Goal: Task Accomplishment & Management: Use online tool/utility

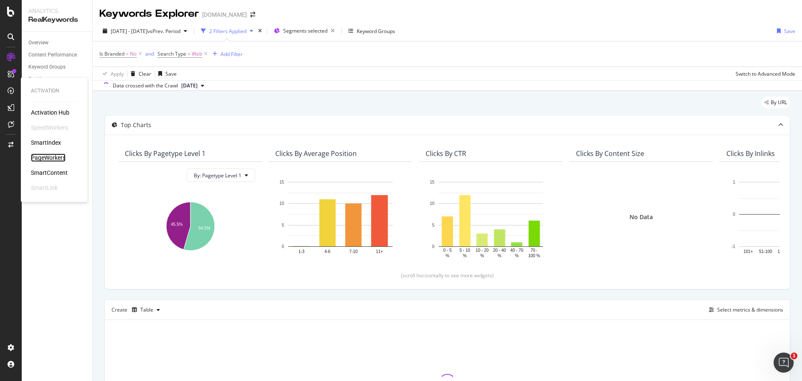
click at [57, 155] on div "PageWorkers" at bounding box center [48, 157] width 35 height 8
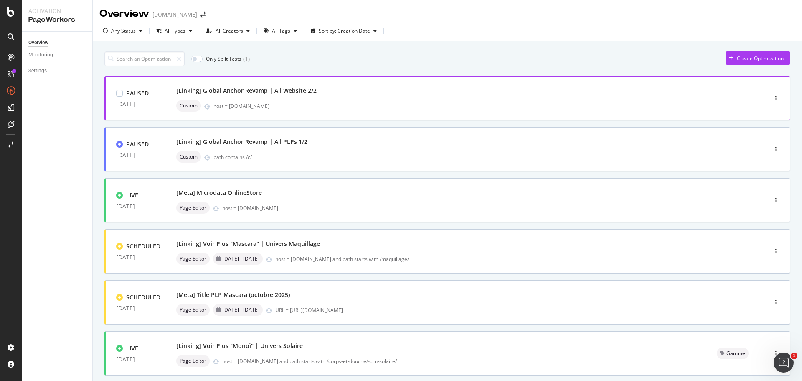
click at [291, 107] on div "host = [DOMAIN_NAME]" at bounding box center [473, 105] width 519 height 7
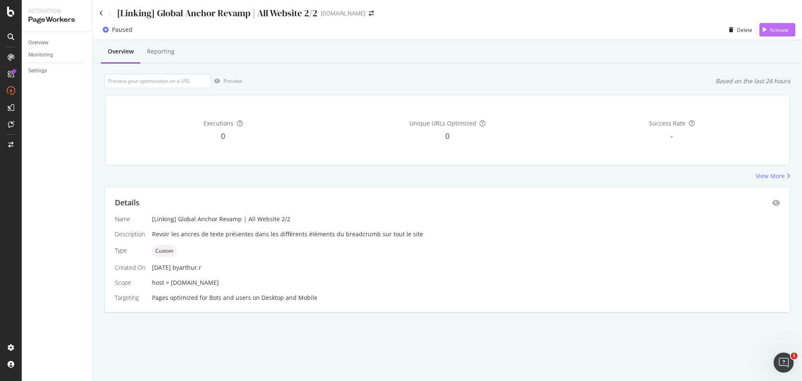
click at [775, 31] on div "Activate" at bounding box center [779, 29] width 19 height 7
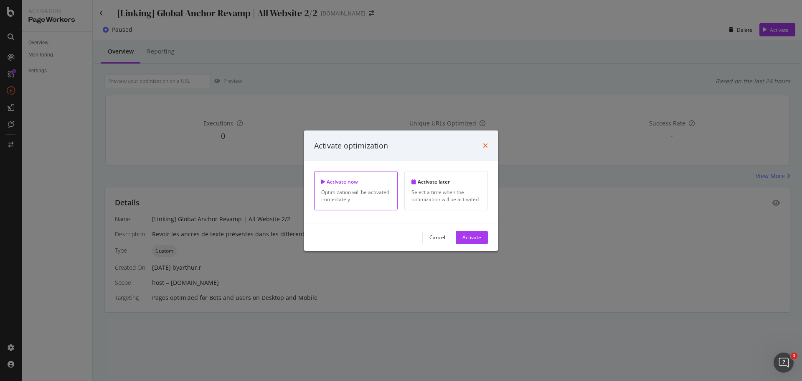
click at [487, 147] on icon "times" at bounding box center [485, 145] width 5 height 7
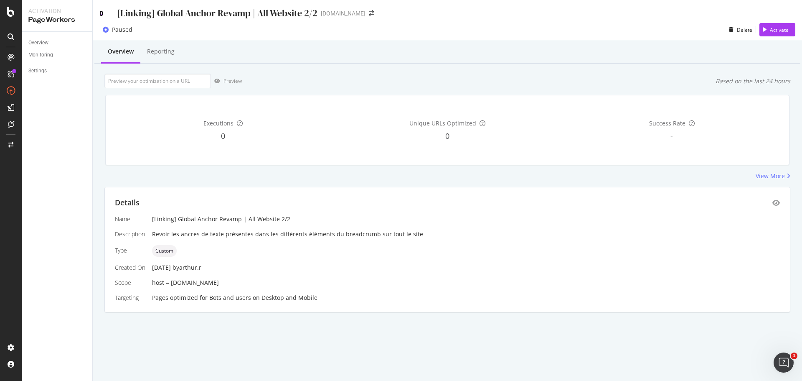
click at [99, 12] on icon at bounding box center [101, 13] width 4 height 6
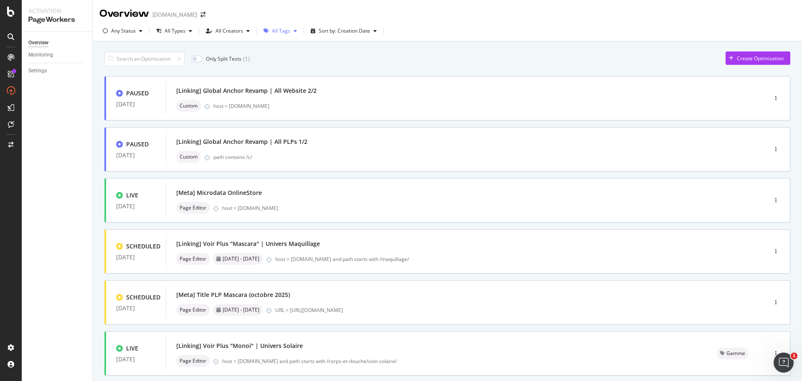
click at [278, 31] on div "All Tags" at bounding box center [281, 30] width 18 height 5
click at [273, 90] on div "[PERSON_NAME][DATE] ( 11 )" at bounding box center [304, 89] width 76 height 7
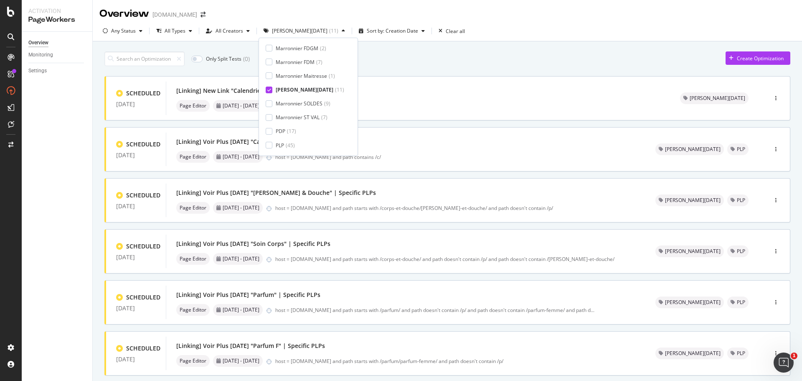
click at [513, 54] on div "Only Split Tests ( 0 ) Create Optimization" at bounding box center [447, 58] width 686 height 15
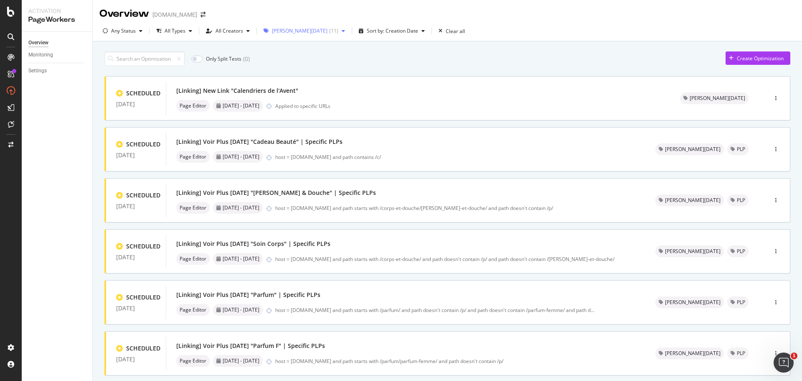
click at [329, 29] on div "( 11 )" at bounding box center [333, 30] width 9 height 5
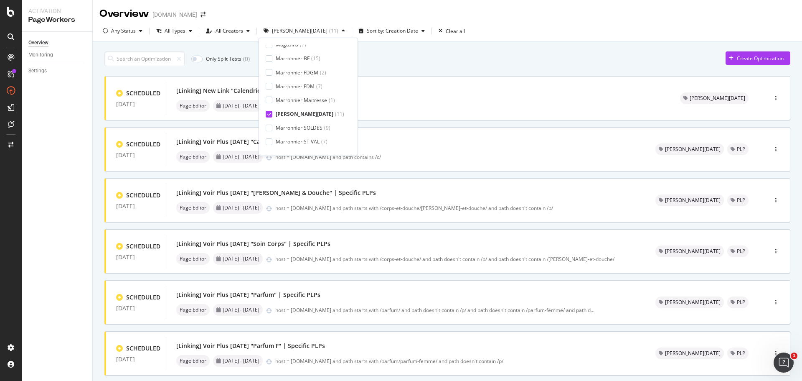
scroll to position [153, 0]
click at [267, 91] on icon at bounding box center [269, 90] width 4 height 4
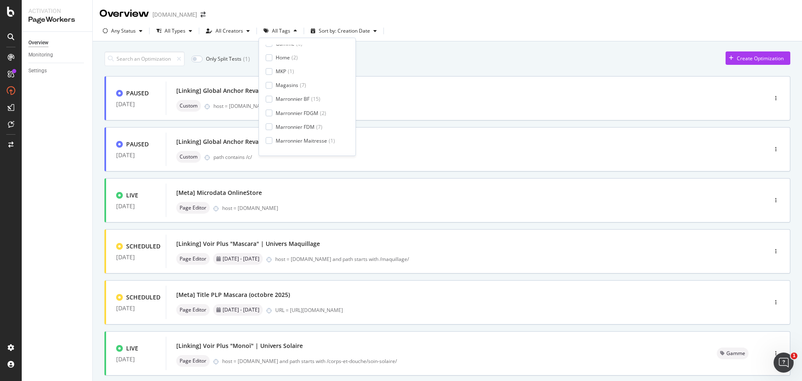
scroll to position [69, 0]
click at [271, 116] on div at bounding box center [269, 118] width 7 height 7
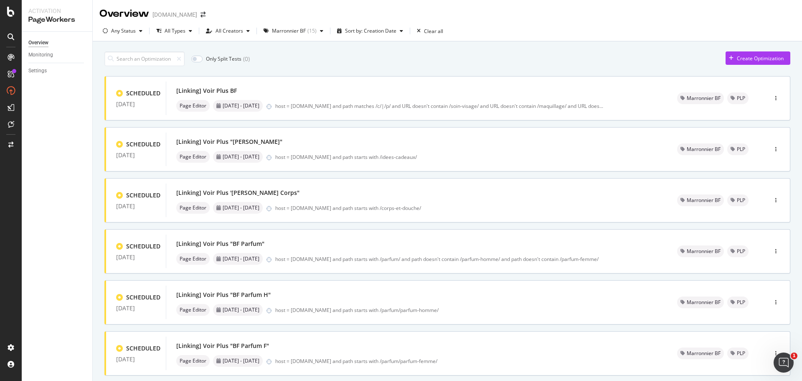
click at [566, 54] on div "Only Split Tests ( 0 ) Create Optimization" at bounding box center [447, 58] width 686 height 15
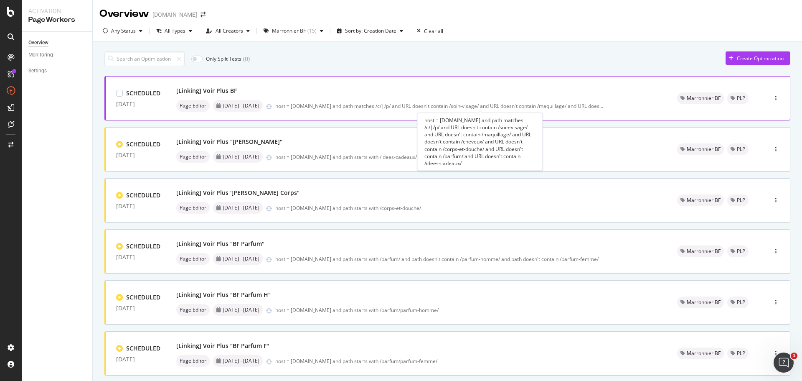
click at [408, 106] on div "host = [DOMAIN_NAME] and path matches /c/|/p/ and URL doesn't contain /soin-vis…" at bounding box center [439, 105] width 328 height 7
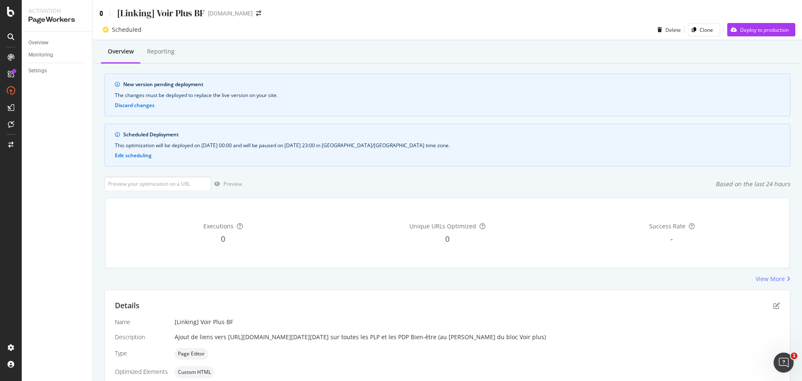
click at [101, 10] on icon at bounding box center [101, 13] width 4 height 6
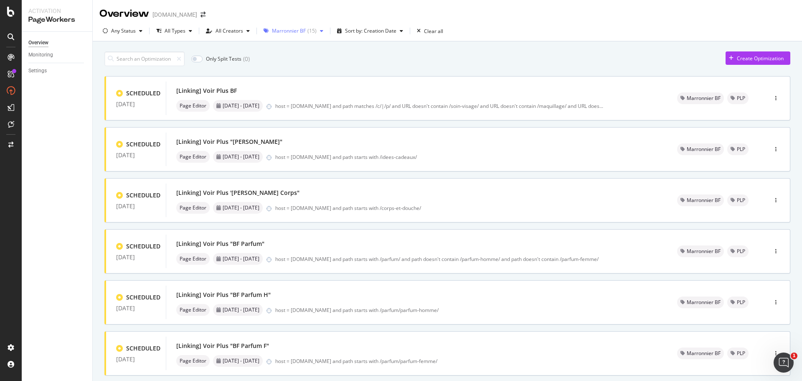
click at [313, 33] on div "( 15 )" at bounding box center [312, 30] width 9 height 5
click at [271, 48] on div at bounding box center [269, 48] width 7 height 7
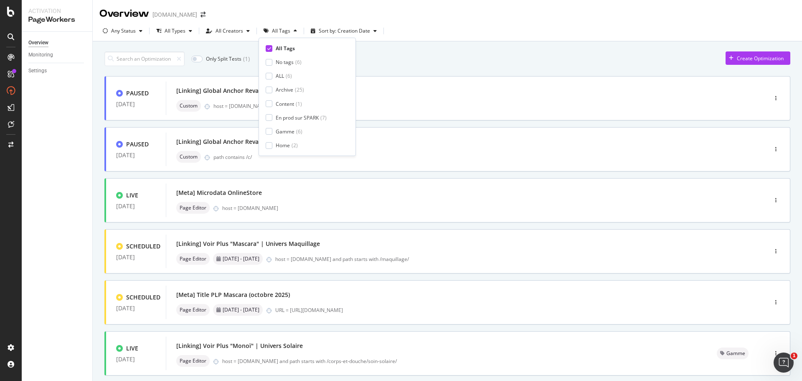
click at [69, 137] on div "Overview Monitoring Settings" at bounding box center [57, 206] width 71 height 349
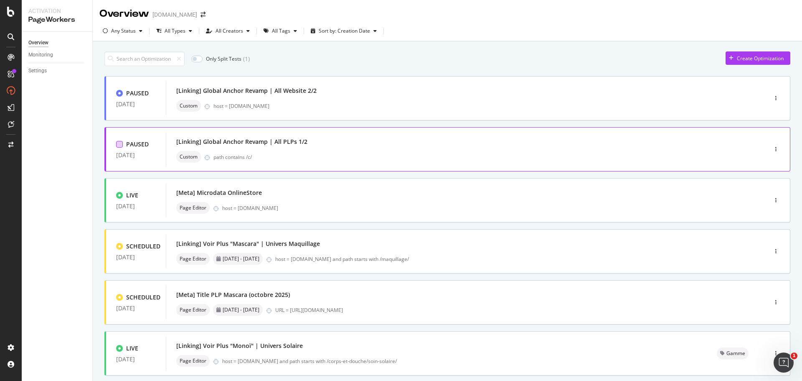
click at [118, 141] on div at bounding box center [119, 144] width 7 height 7
click at [122, 93] on div at bounding box center [119, 93] width 7 height 7
click at [191, 141] on div "[Linking] Global Anchor Revamp | All PLPs 1/2" at bounding box center [241, 142] width 131 height 8
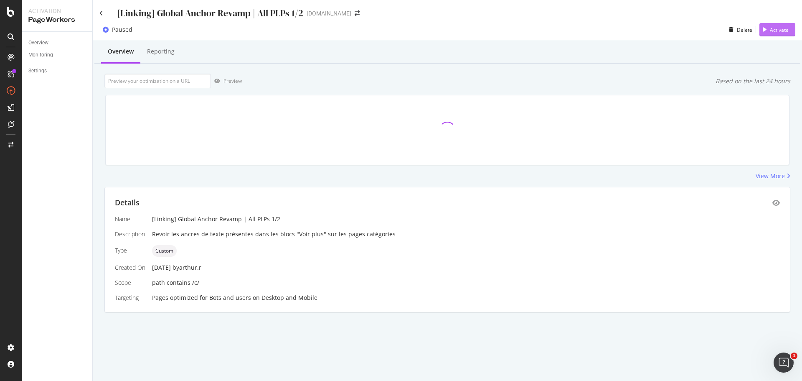
click at [772, 32] on div "Activate" at bounding box center [779, 29] width 19 height 7
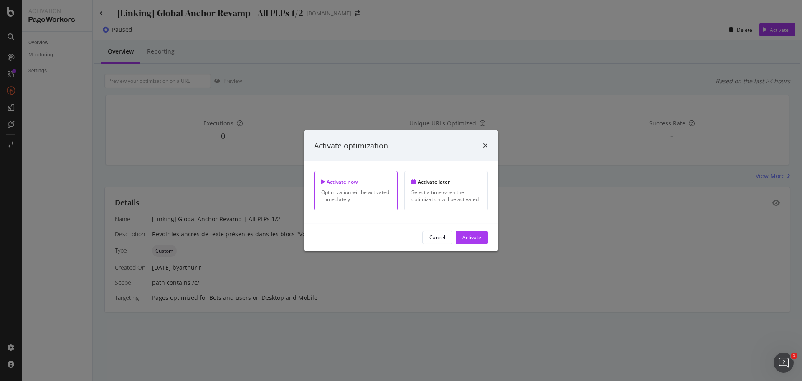
click at [474, 237] on div "Activate" at bounding box center [472, 237] width 19 height 7
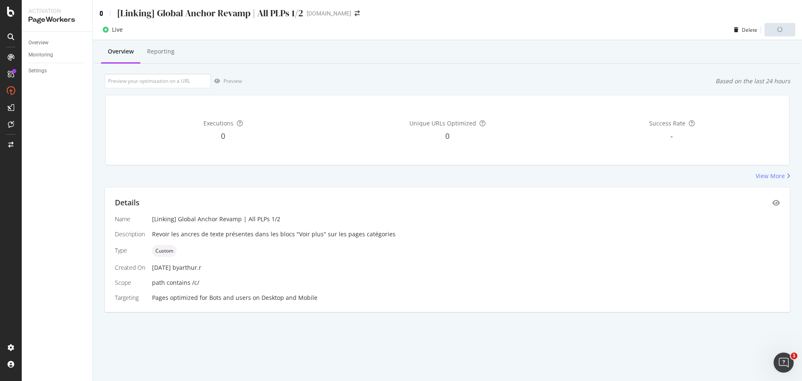
click at [101, 13] on icon at bounding box center [101, 13] width 4 height 6
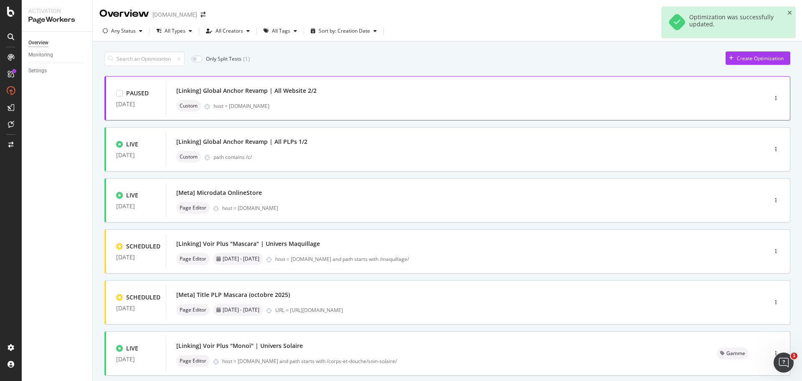
click at [252, 106] on div "host = [DOMAIN_NAME]" at bounding box center [473, 105] width 519 height 7
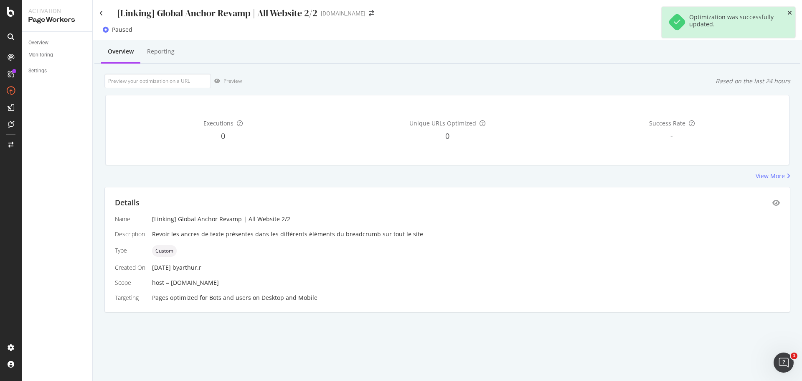
click at [790, 11] on icon "close toast" at bounding box center [790, 13] width 5 height 6
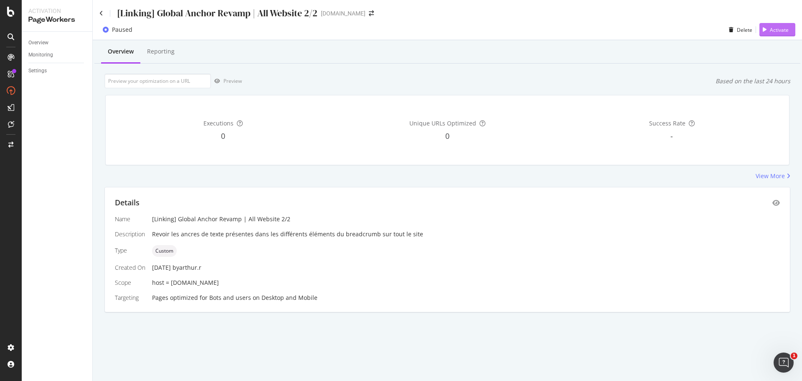
click at [789, 25] on div "Activate" at bounding box center [774, 29] width 29 height 13
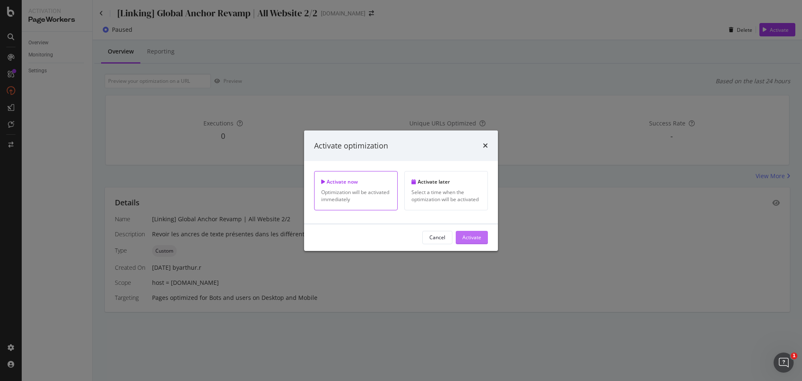
click at [483, 234] on button "Activate" at bounding box center [472, 237] width 32 height 13
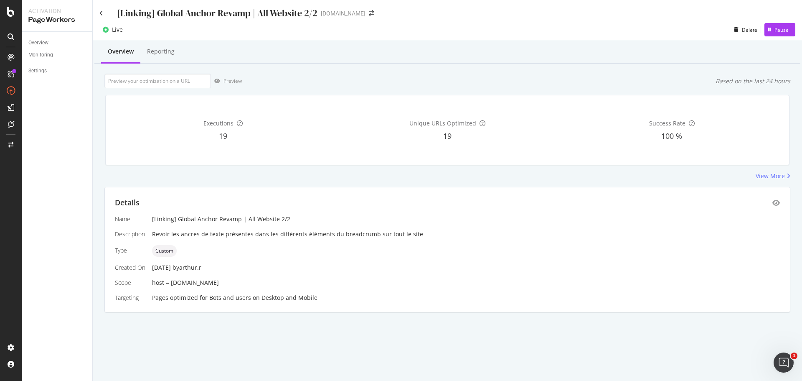
click at [98, 14] on div "[Linking] Global Anchor Revamp | All Website 2/2 [DOMAIN_NAME]" at bounding box center [448, 10] width 710 height 20
